Goal: Communication & Community: Answer question/provide support

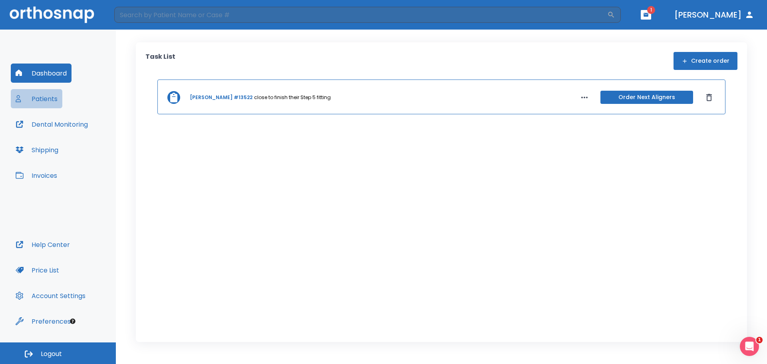
click at [34, 101] on button "Patients" at bounding box center [37, 98] width 52 height 19
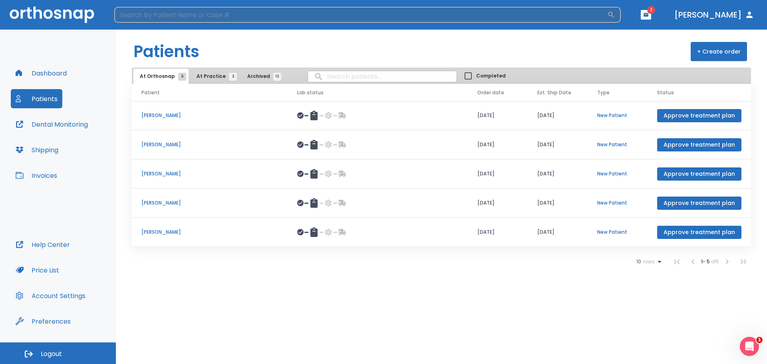
click at [163, 18] on input "search" at bounding box center [360, 15] width 493 height 16
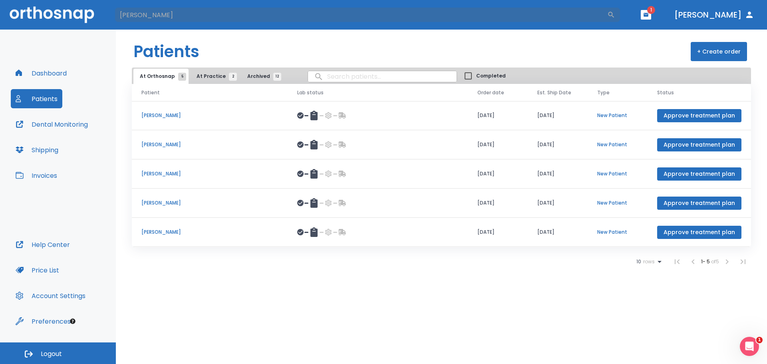
type input "[PERSON_NAME]"
click at [203, 78] on span "At Practice 2" at bounding box center [215, 76] width 36 height 7
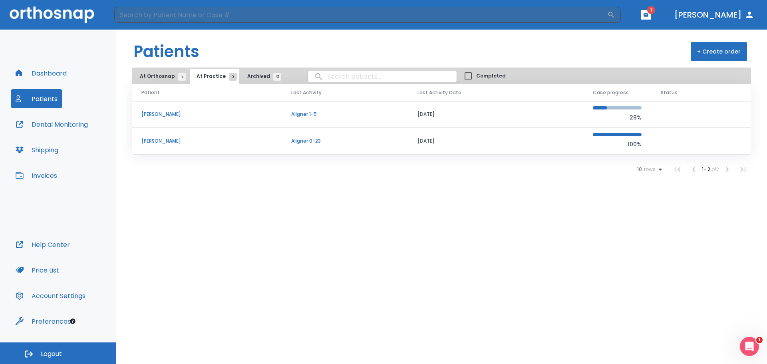
click at [145, 141] on p "[PERSON_NAME]" at bounding box center [206, 140] width 131 height 7
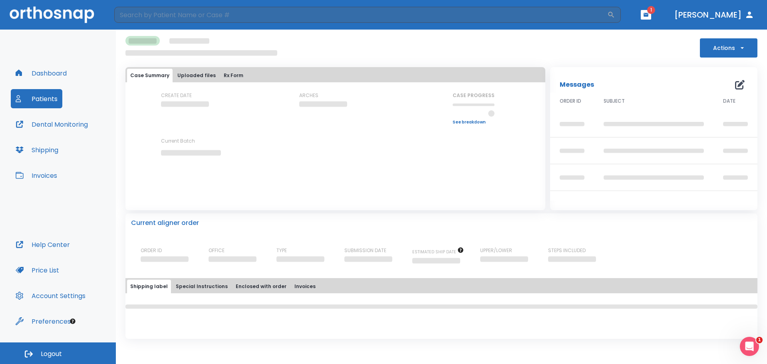
click at [741, 84] on div "Messages 0" at bounding box center [654, 85] width 188 height 16
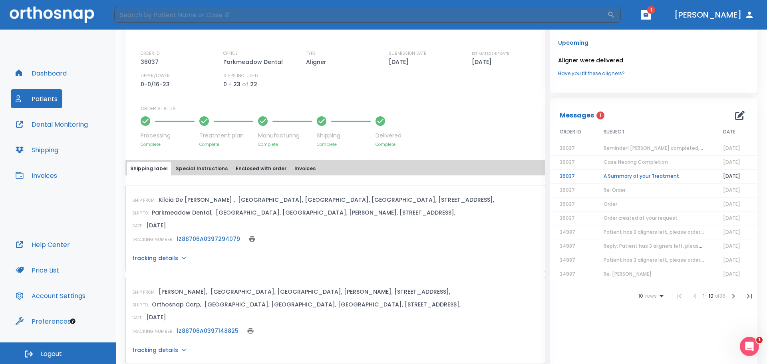
scroll to position [170, 0]
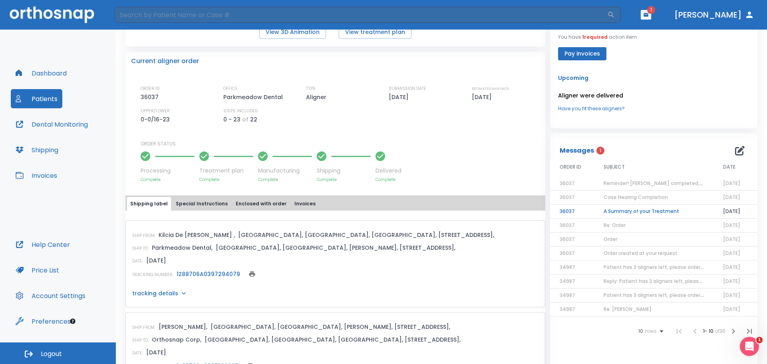
click at [670, 186] on span "Reminder! [PERSON_NAME] completed, please assess final result!" at bounding box center [685, 183] width 162 height 7
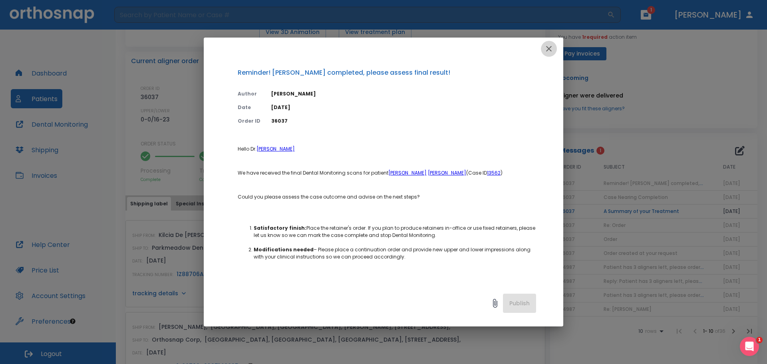
click at [547, 46] on icon "button" at bounding box center [549, 49] width 10 height 10
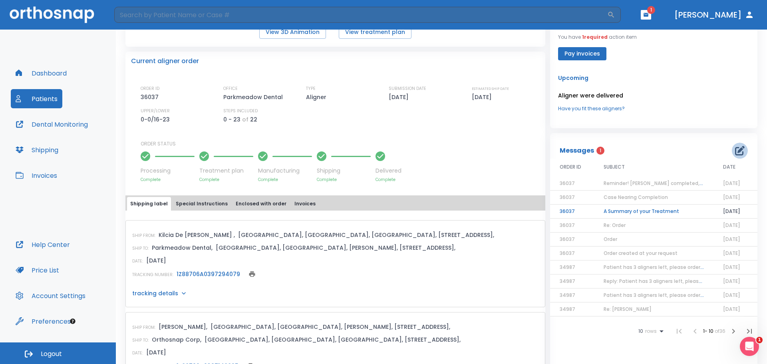
click at [735, 154] on icon "button" at bounding box center [740, 151] width 10 height 10
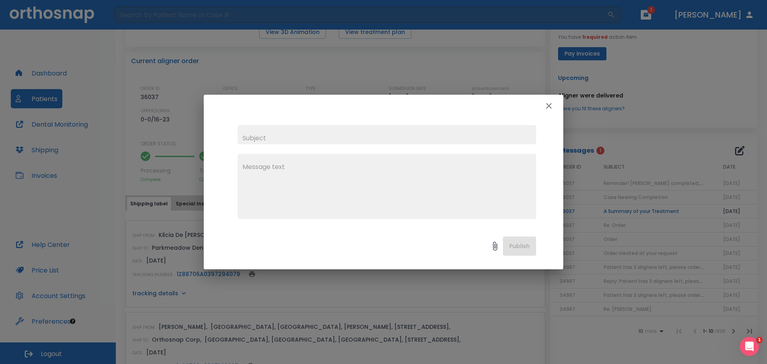
click at [293, 131] on input "text" at bounding box center [387, 134] width 299 height 19
type input "Refinement [PERSON_NAME]."
click at [266, 166] on textarea at bounding box center [387, 189] width 289 height 55
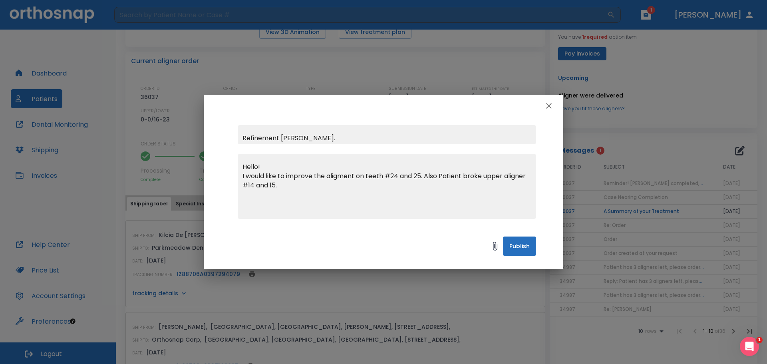
click at [530, 175] on textarea "Hello! I would like to improve the aligment on teeth #24 and 25. Also Patient b…" at bounding box center [387, 189] width 289 height 55
click at [402, 184] on textarea "Hello! I would like to improve the aligment on teeth #24 and 25. Also Patient b…" at bounding box center [387, 189] width 289 height 55
click at [279, 184] on textarea "Hello! I would like to improve the aligment on teeth #24 and 25. Also Patient b…" at bounding box center [387, 189] width 289 height 55
click at [492, 247] on icon at bounding box center [495, 246] width 10 height 10
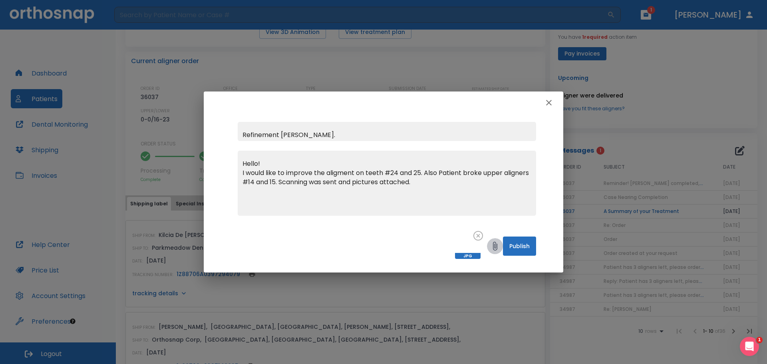
click at [493, 247] on icon at bounding box center [495, 246] width 10 height 10
click at [498, 246] on icon at bounding box center [495, 246] width 4 height 9
click at [496, 244] on icon at bounding box center [495, 246] width 4 height 9
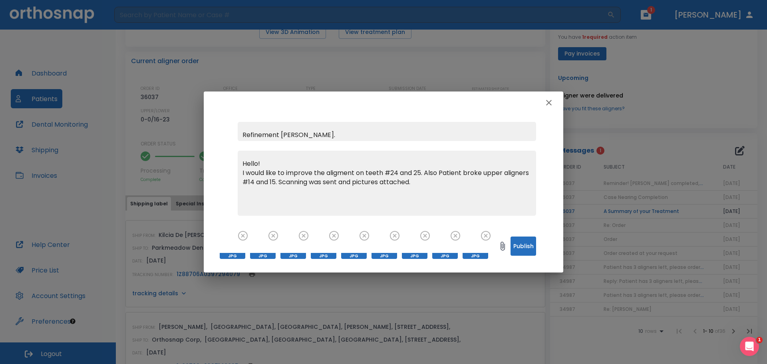
click at [309, 182] on textarea "Hello! I would like to improve the aligment on teeth #24 and 25. Also Patient b…" at bounding box center [387, 186] width 289 height 55
type textarea "Hello! I would like to improve the aligment on teeth #24 and 25. Also Patient b…"
